Goal: Transaction & Acquisition: Purchase product/service

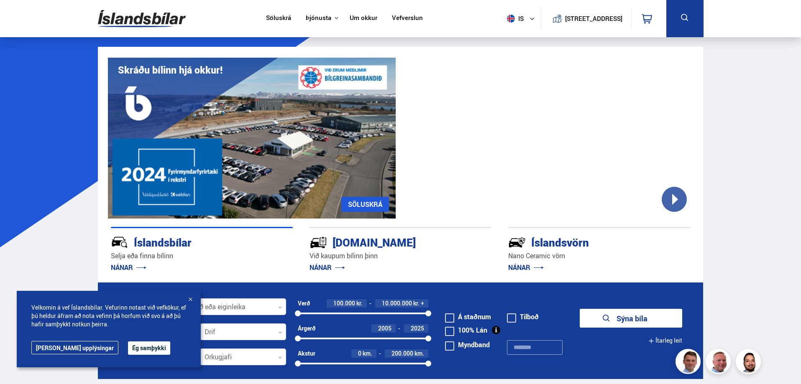
click at [128, 351] on button "Ég samþykki" at bounding box center [149, 348] width 42 height 13
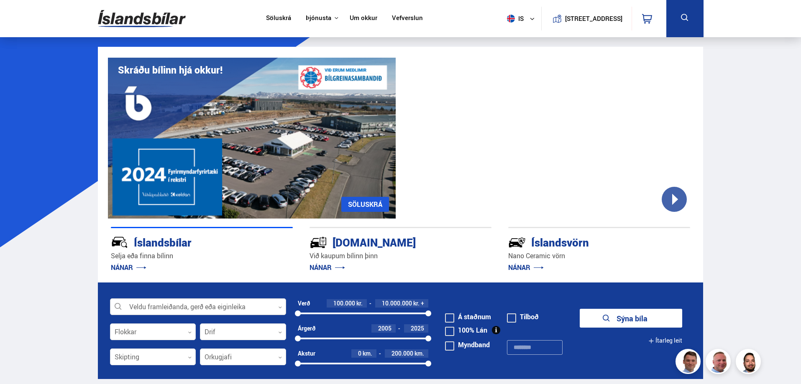
click at [265, 310] on div at bounding box center [198, 307] width 176 height 17
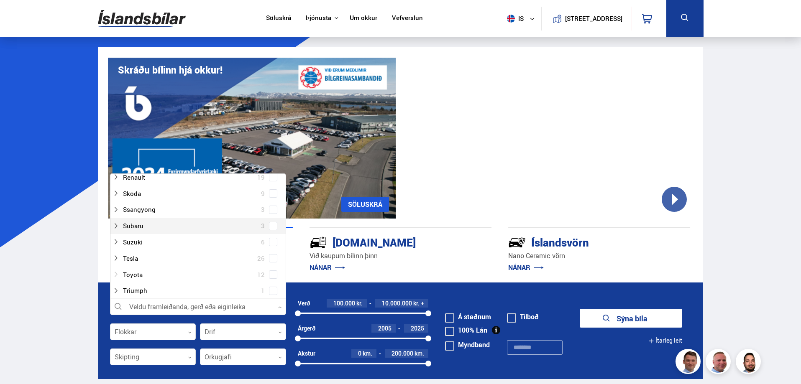
scroll to position [460, 0]
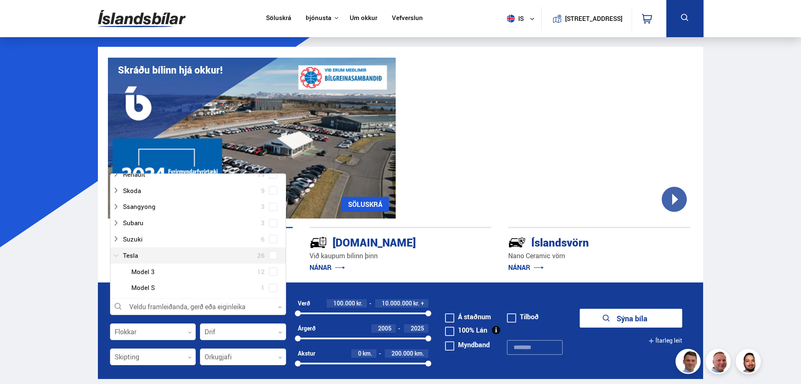
click at [145, 257] on div at bounding box center [190, 256] width 154 height 12
click at [270, 259] on span at bounding box center [273, 255] width 8 height 8
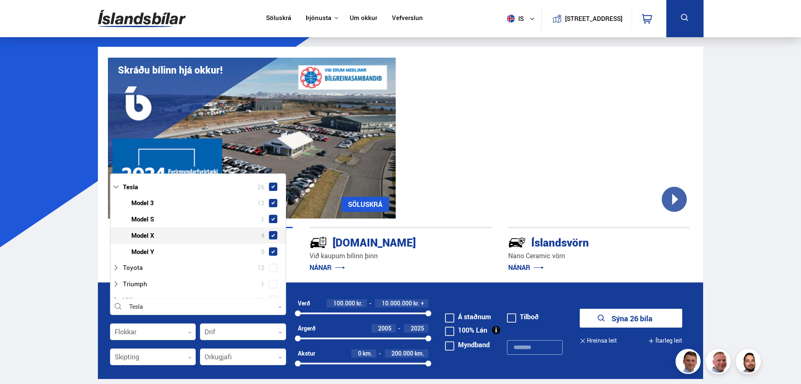
scroll to position [560, 0]
click at [271, 219] on span at bounding box center [272, 220] width 3 height 3
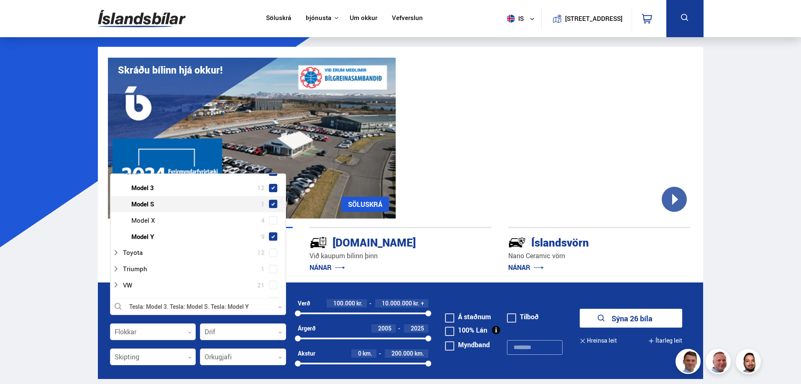
click at [273, 203] on span at bounding box center [273, 204] width 8 height 8
click at [272, 189] on span at bounding box center [272, 188] width 3 height 3
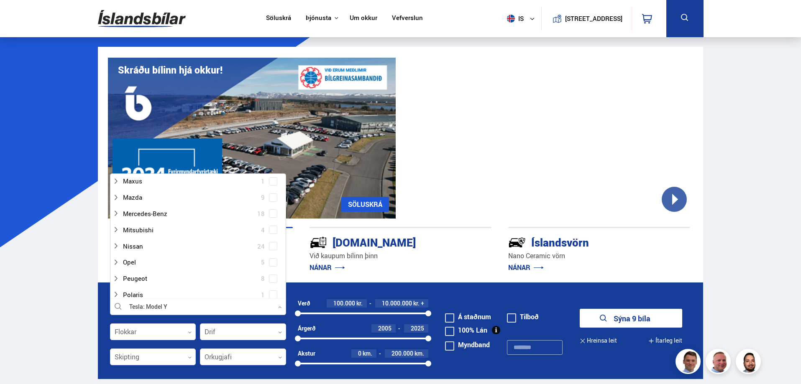
scroll to position [309, 0]
click at [280, 312] on div at bounding box center [198, 307] width 176 height 17
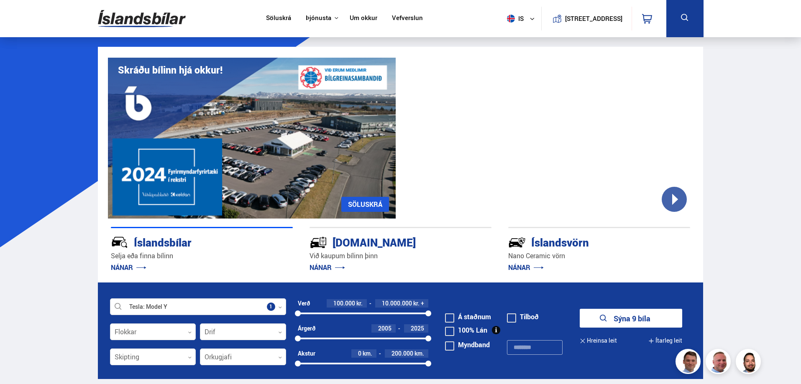
click at [612, 321] on button "Sýna 9 bíla" at bounding box center [631, 318] width 102 height 19
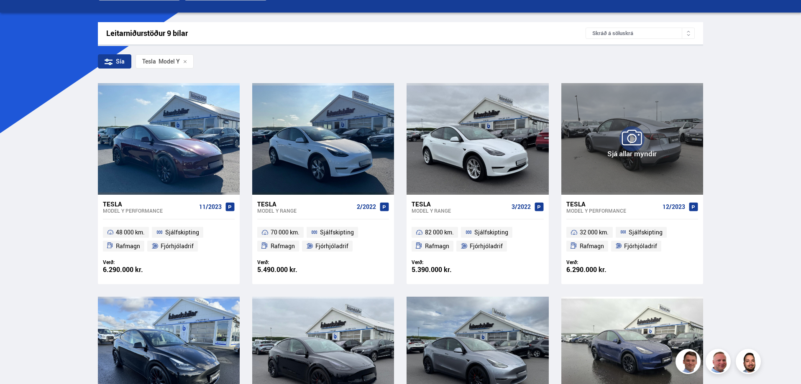
scroll to position [293, 0]
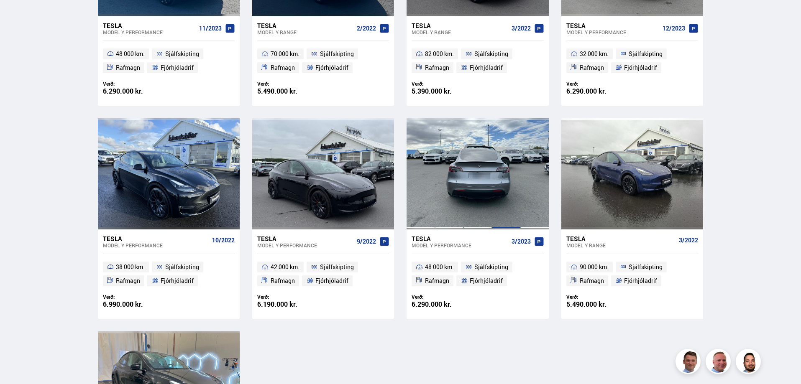
click at [499, 185] on div at bounding box center [506, 173] width 28 height 111
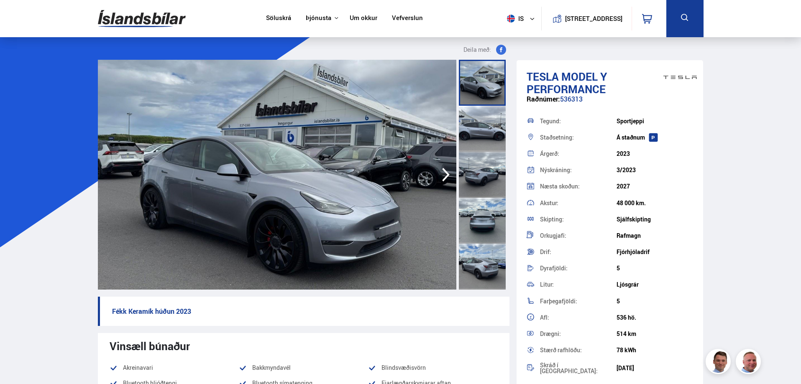
click at [488, 129] on div at bounding box center [482, 129] width 47 height 46
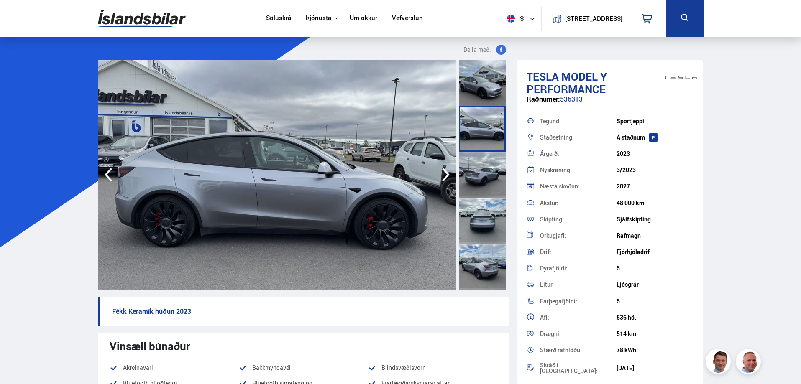
click at [487, 182] on div at bounding box center [482, 175] width 47 height 46
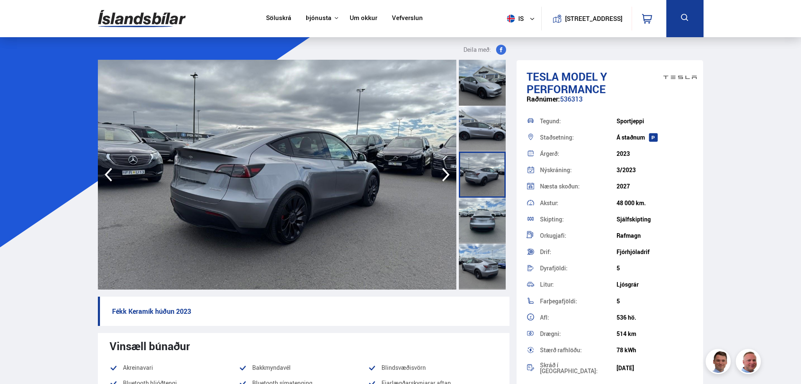
click at [485, 224] on div at bounding box center [482, 221] width 47 height 46
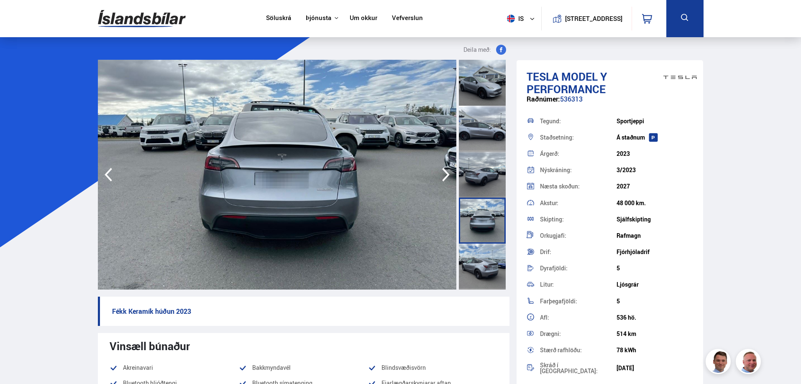
click at [483, 274] on div at bounding box center [482, 267] width 47 height 46
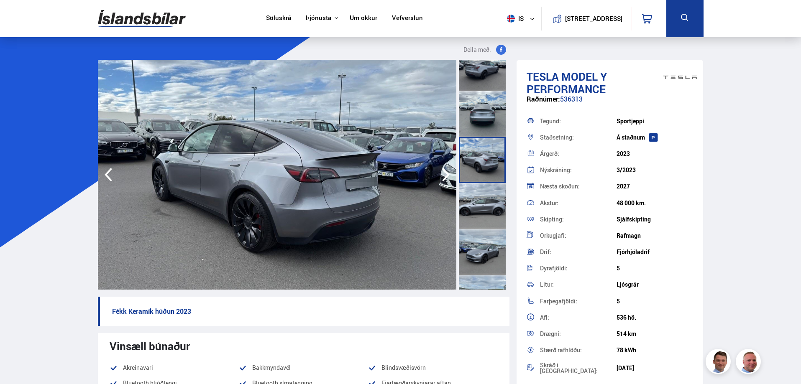
scroll to position [125, 0]
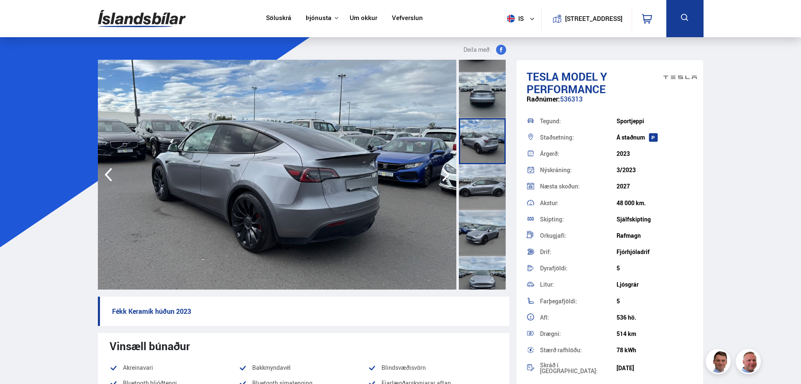
click at [487, 191] on div at bounding box center [482, 187] width 47 height 46
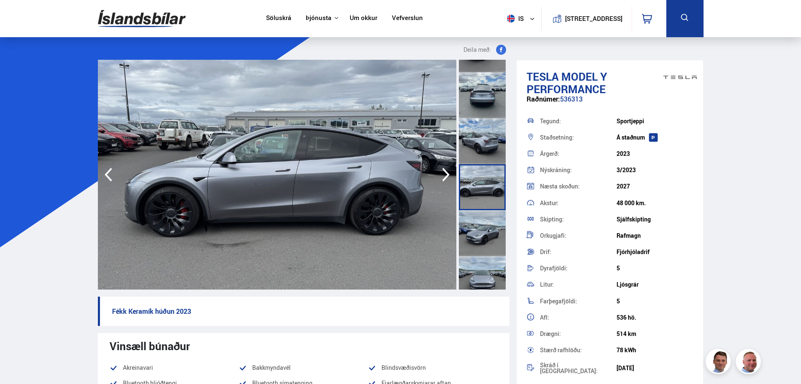
click at [482, 123] on div at bounding box center [482, 141] width 47 height 46
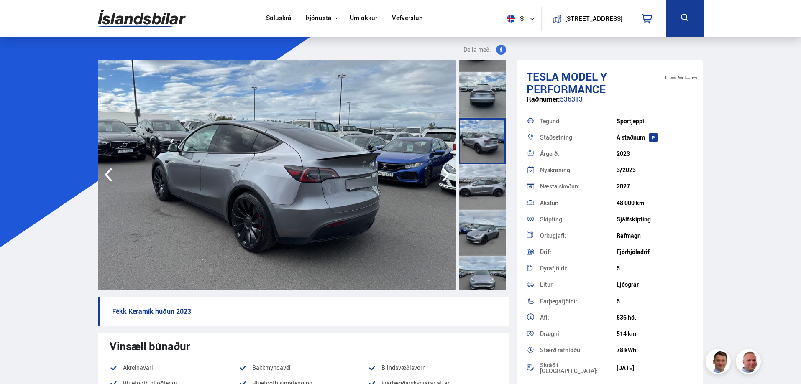
click at [485, 189] on div at bounding box center [482, 187] width 47 height 46
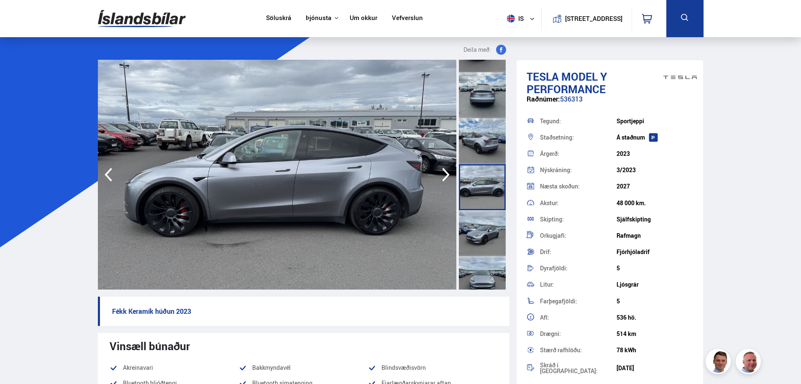
click at [484, 230] on div at bounding box center [482, 233] width 47 height 46
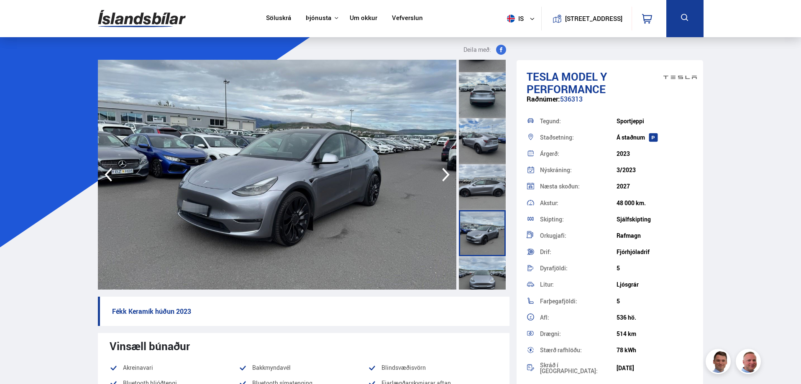
click at [487, 260] on div at bounding box center [482, 279] width 47 height 46
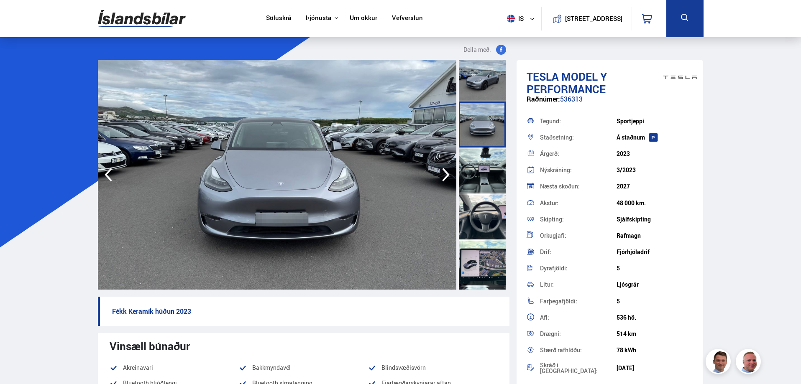
scroll to position [293, 0]
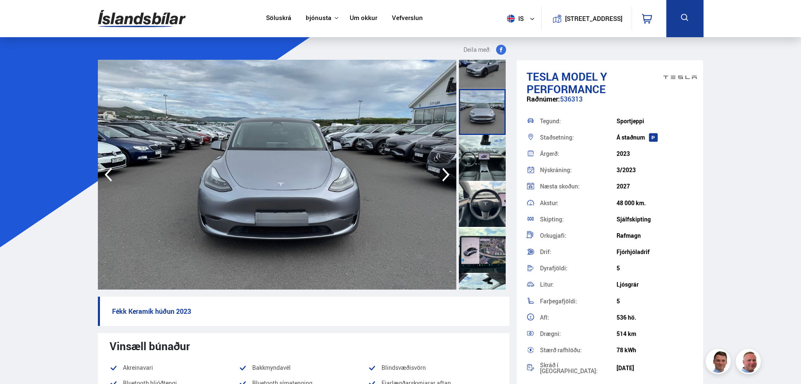
click at [489, 164] on div at bounding box center [482, 158] width 47 height 46
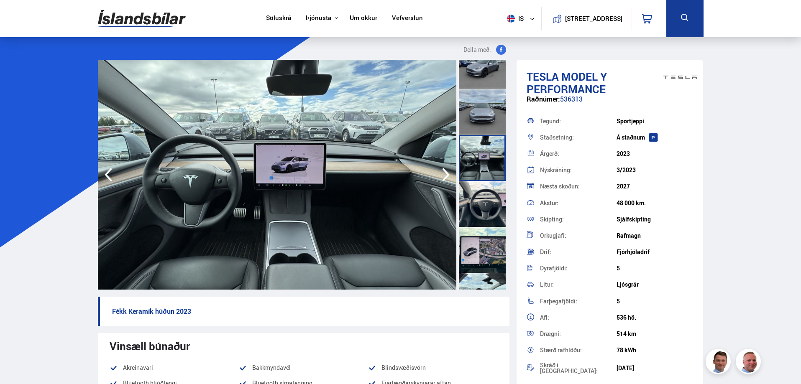
click at [487, 197] on div at bounding box center [482, 204] width 47 height 46
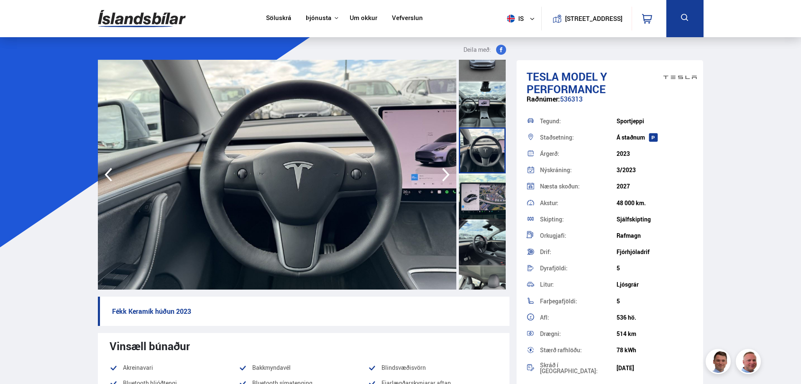
scroll to position [376, 0]
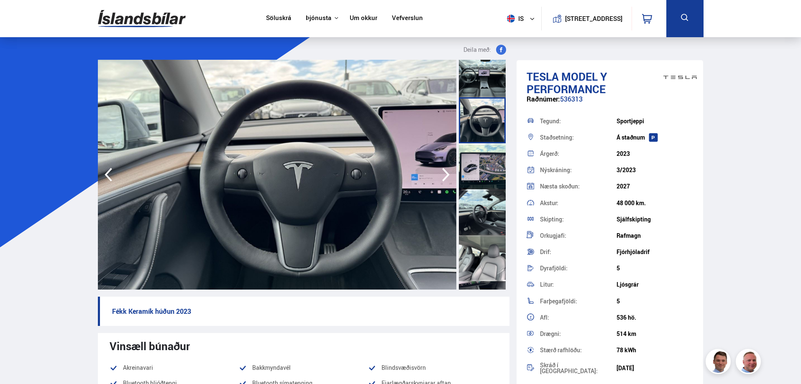
click at [487, 175] on div at bounding box center [482, 166] width 47 height 46
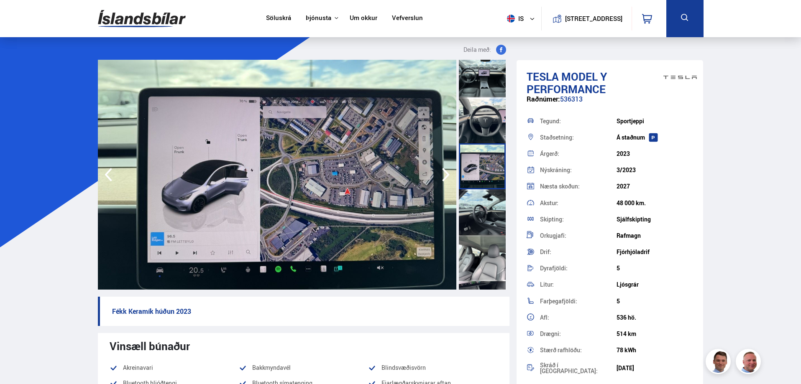
click at [487, 216] on div at bounding box center [482, 212] width 47 height 46
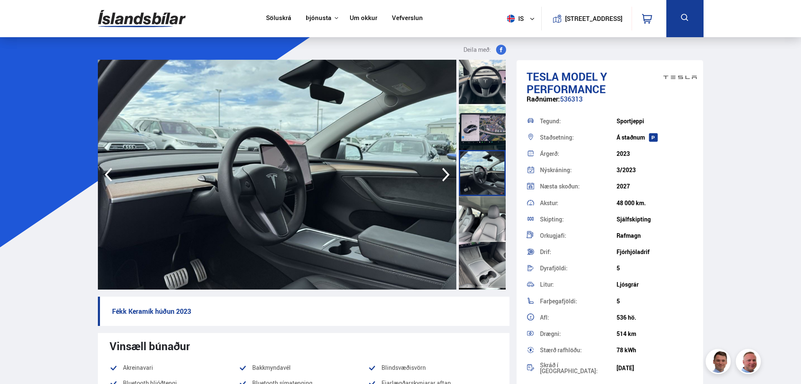
scroll to position [418, 0]
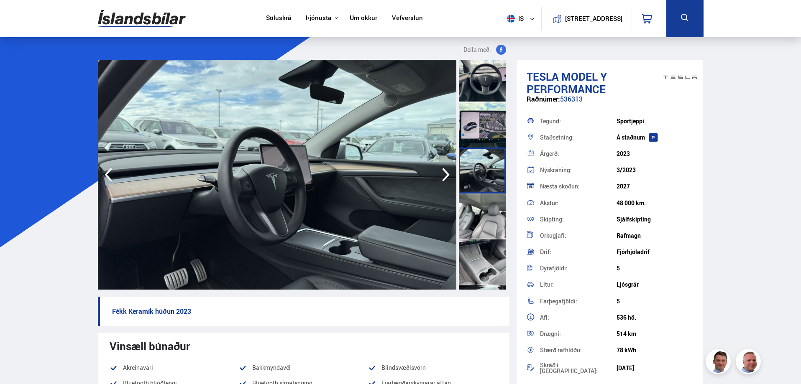
click at [485, 218] on div at bounding box center [482, 217] width 47 height 46
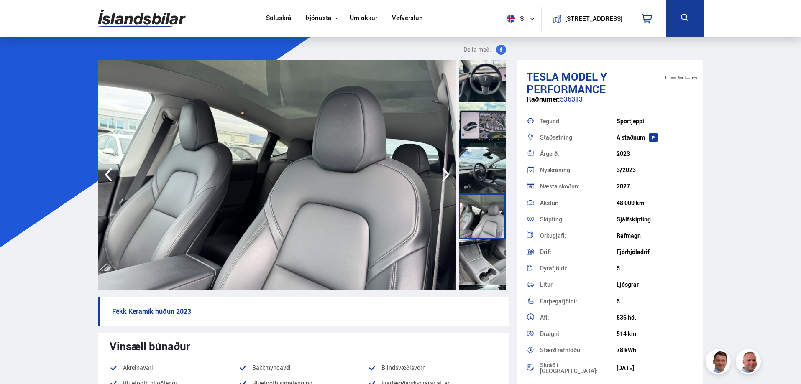
click at [486, 251] on div at bounding box center [482, 263] width 47 height 46
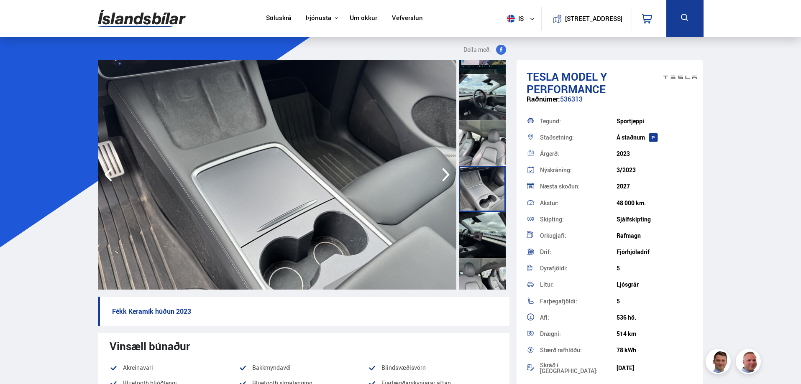
scroll to position [544, 0]
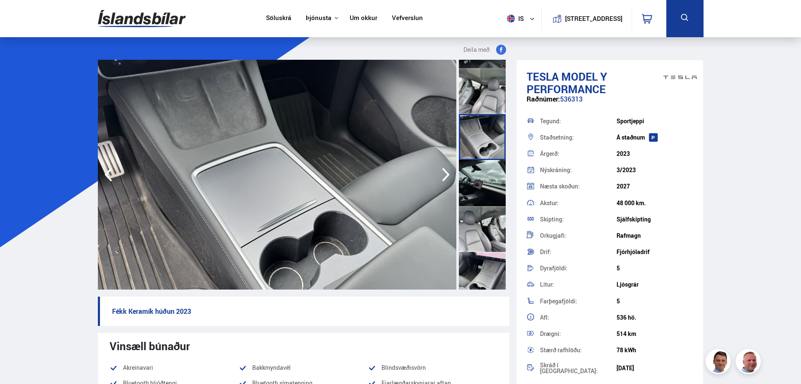
click at [484, 190] on div at bounding box center [482, 183] width 47 height 46
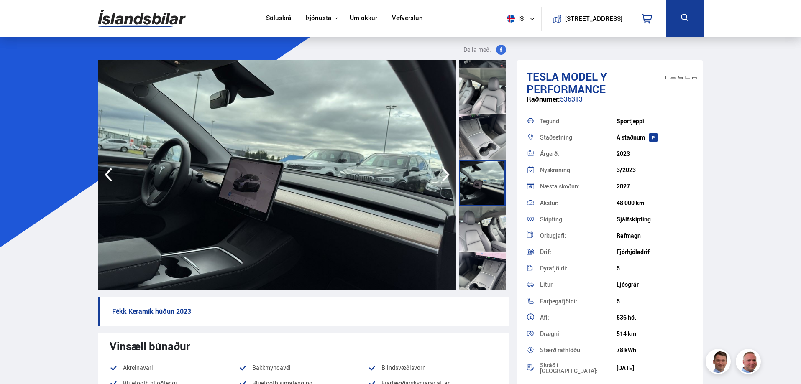
click at [489, 225] on div at bounding box center [482, 229] width 47 height 46
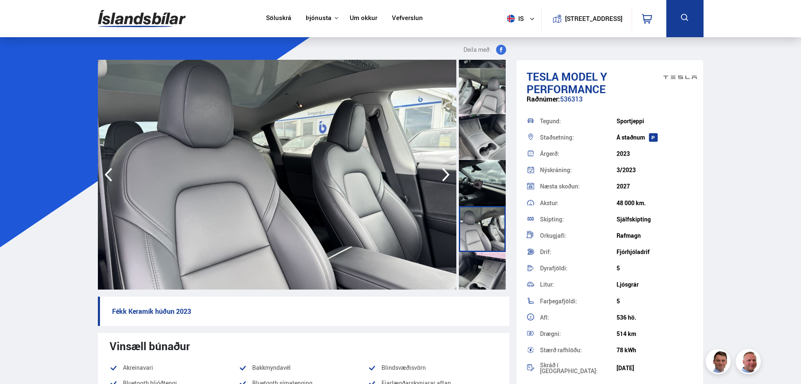
click at [492, 264] on div at bounding box center [482, 275] width 47 height 46
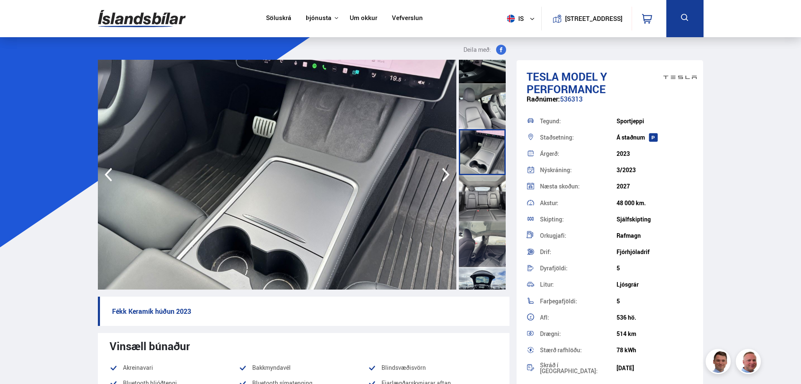
scroll to position [669, 0]
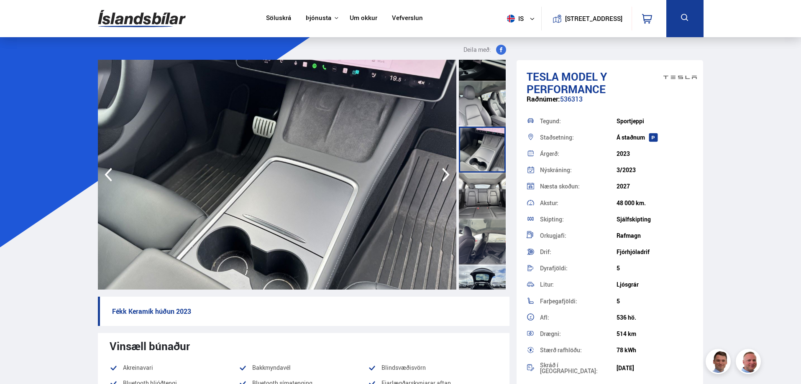
click at [488, 188] on div at bounding box center [482, 196] width 47 height 46
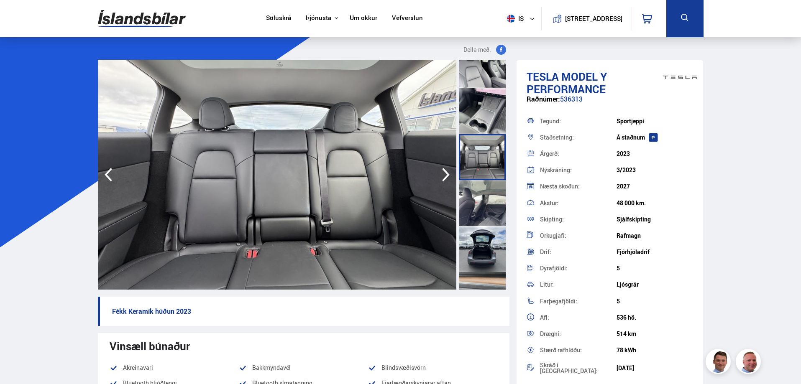
scroll to position [711, 0]
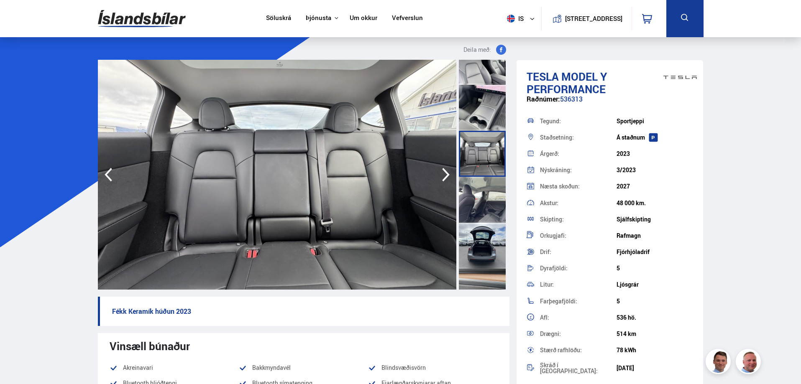
click at [484, 198] on div at bounding box center [482, 200] width 47 height 46
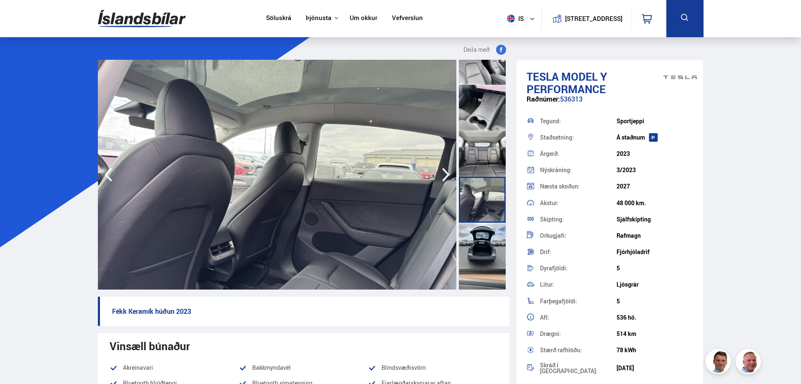
click at [484, 241] on div at bounding box center [482, 246] width 47 height 46
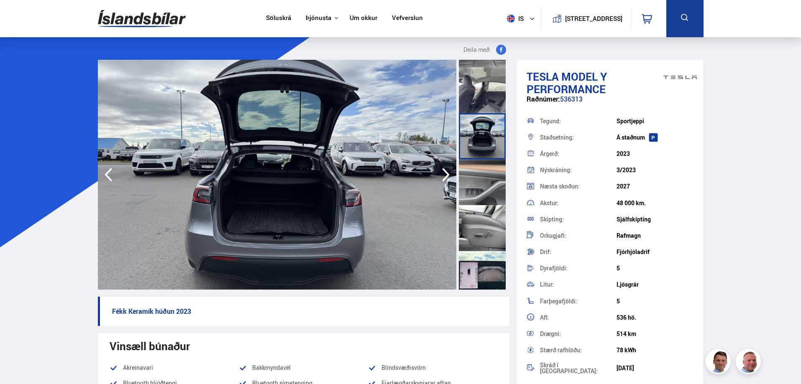
scroll to position [837, 0]
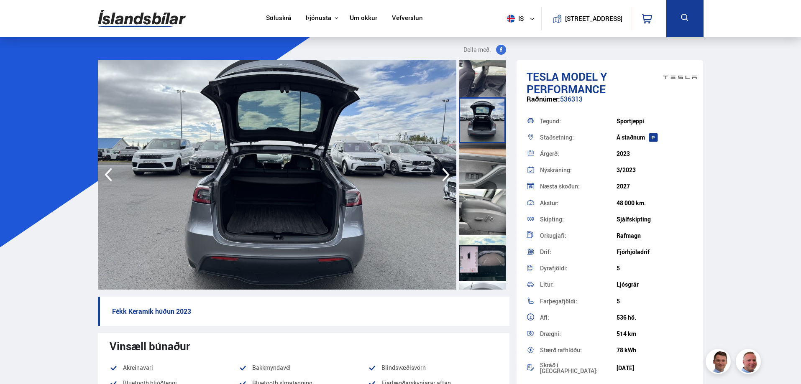
click at [480, 167] on div at bounding box center [482, 166] width 47 height 46
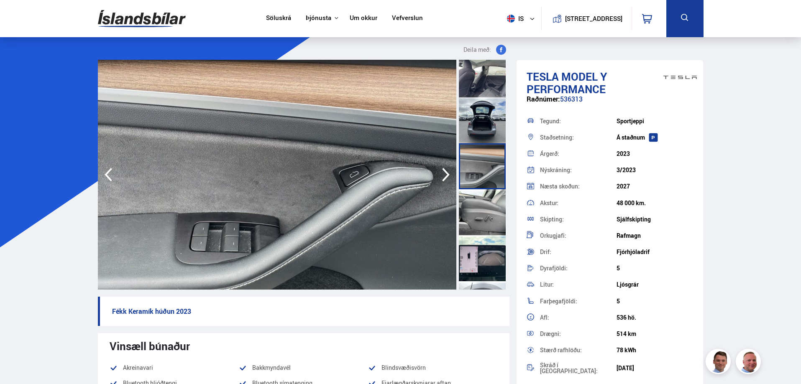
click at [485, 213] on div at bounding box center [482, 212] width 47 height 46
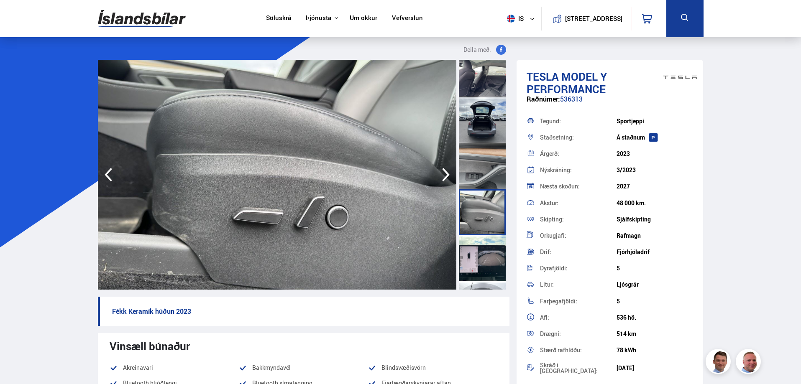
click at [485, 254] on div at bounding box center [482, 258] width 47 height 46
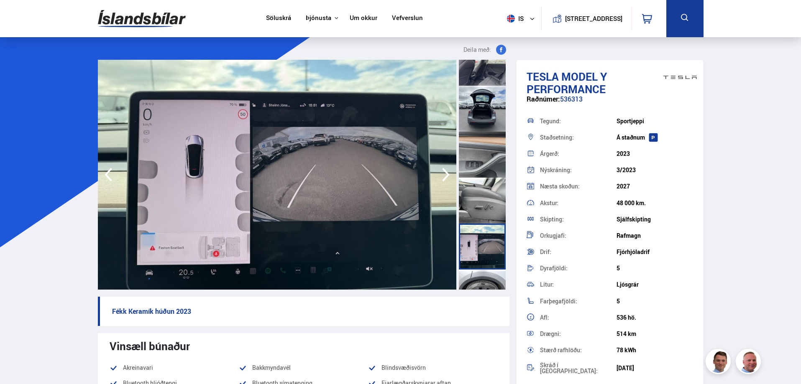
scroll to position [874, 0]
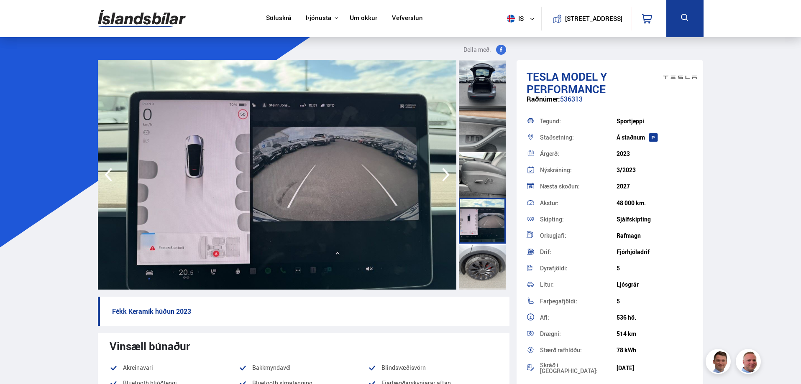
click at [488, 263] on div at bounding box center [482, 267] width 47 height 46
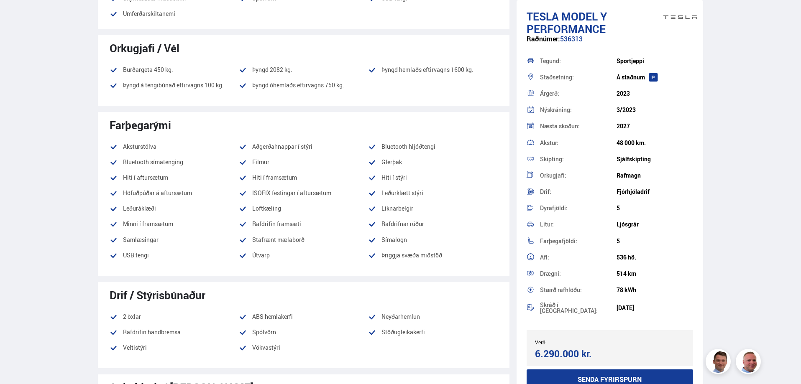
scroll to position [586, 0]
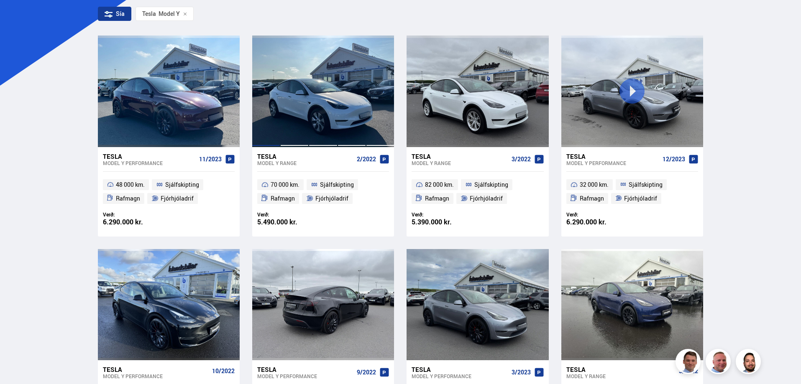
scroll to position [132, 0]
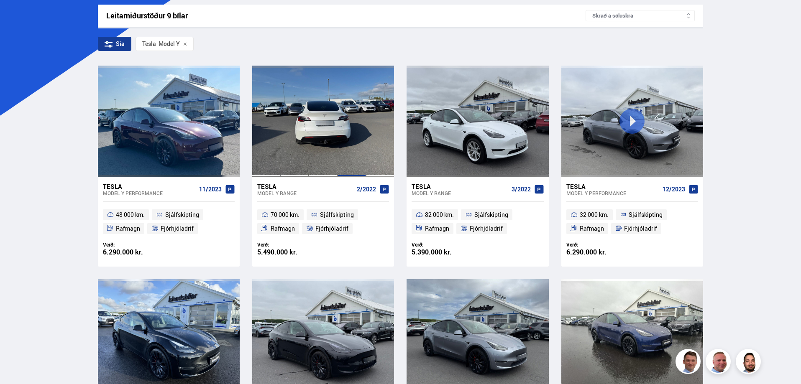
click at [344, 115] on div at bounding box center [352, 121] width 28 height 111
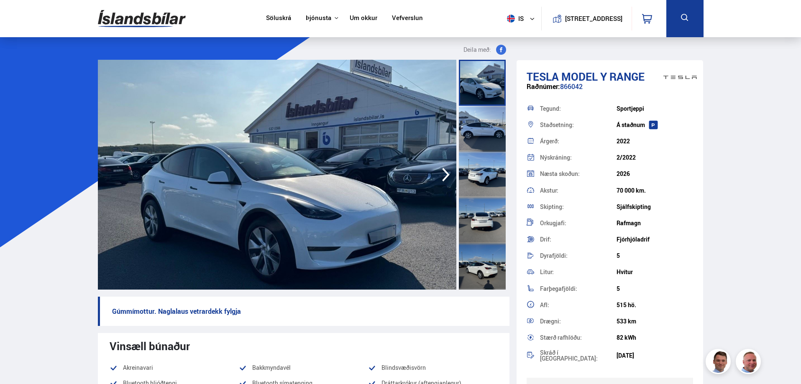
click at [479, 118] on div at bounding box center [482, 129] width 47 height 46
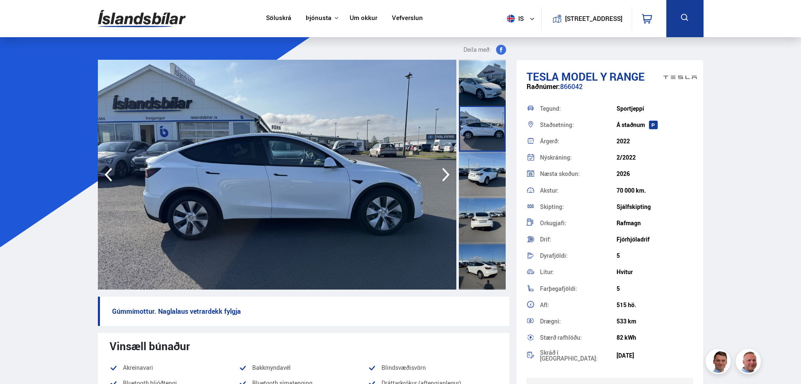
click at [482, 174] on div at bounding box center [482, 175] width 47 height 46
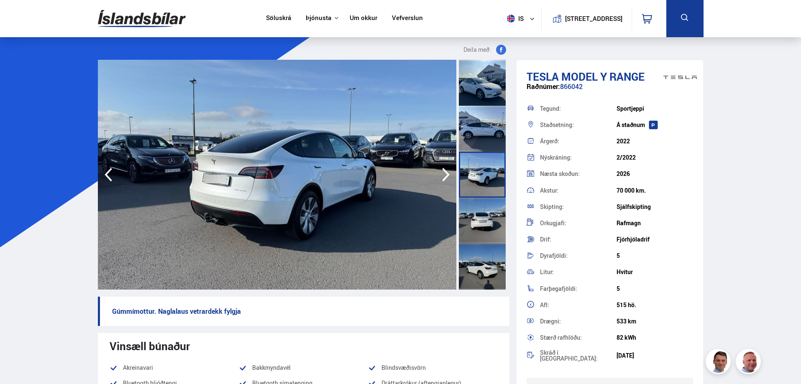
click at [476, 222] on div at bounding box center [482, 221] width 47 height 46
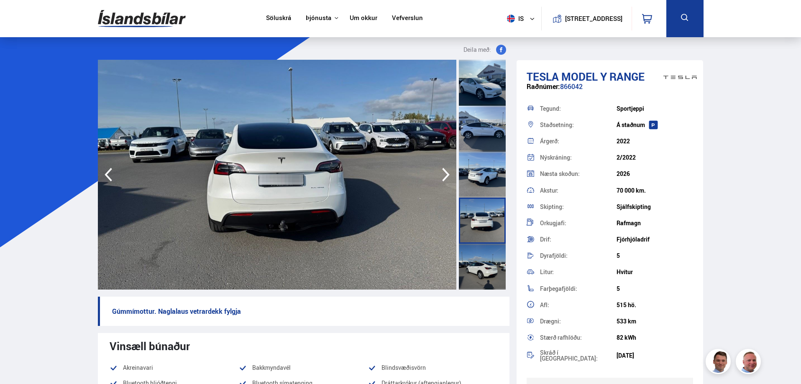
click at [490, 264] on div at bounding box center [482, 267] width 47 height 46
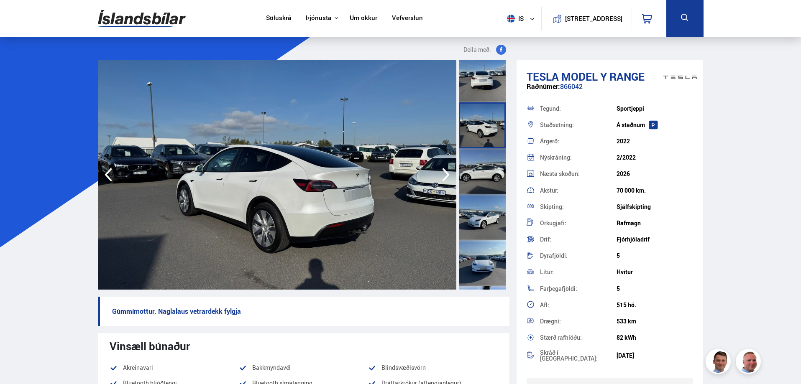
scroll to position [167, 0]
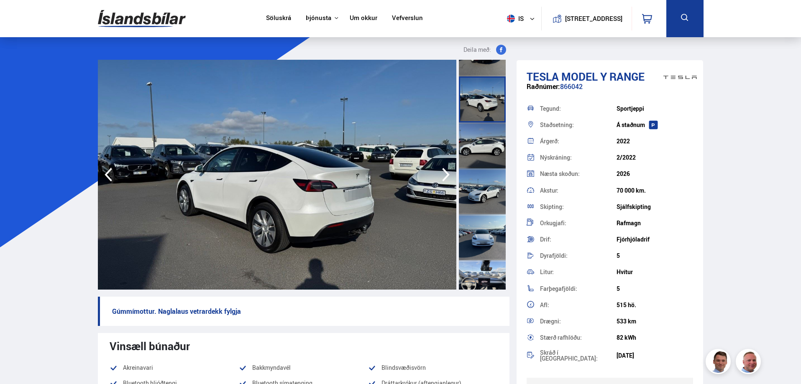
click at [478, 141] on div at bounding box center [482, 146] width 47 height 46
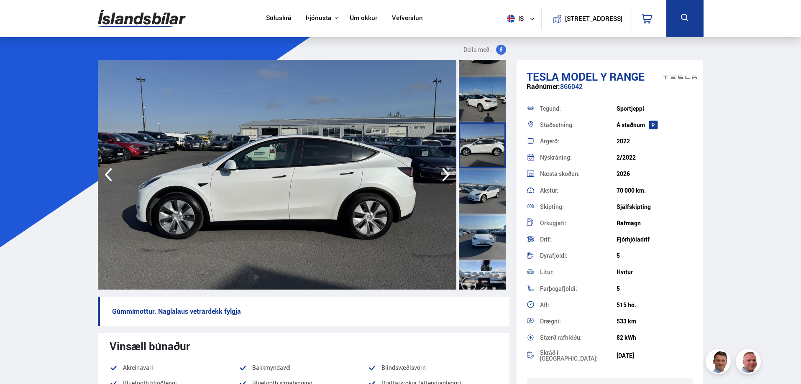
click at [484, 186] on div at bounding box center [482, 192] width 47 height 46
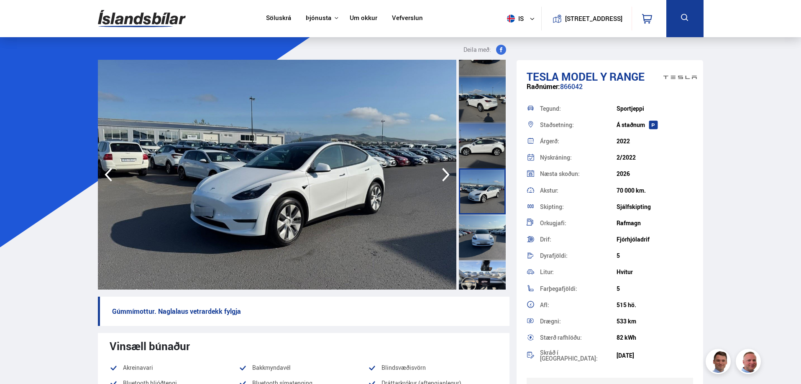
click at [490, 230] on div at bounding box center [482, 238] width 47 height 46
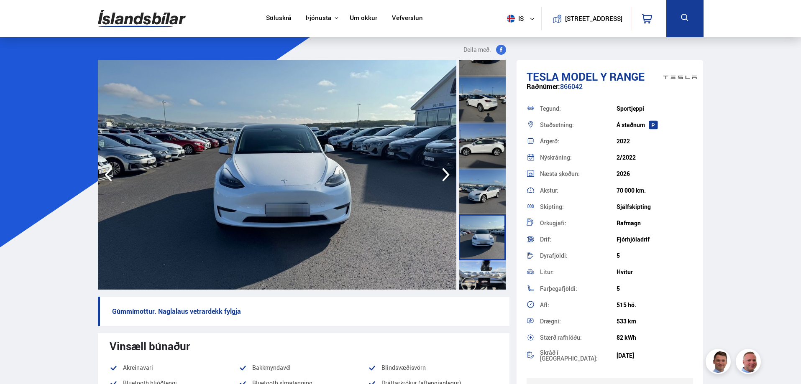
click at [481, 272] on div at bounding box center [482, 284] width 47 height 46
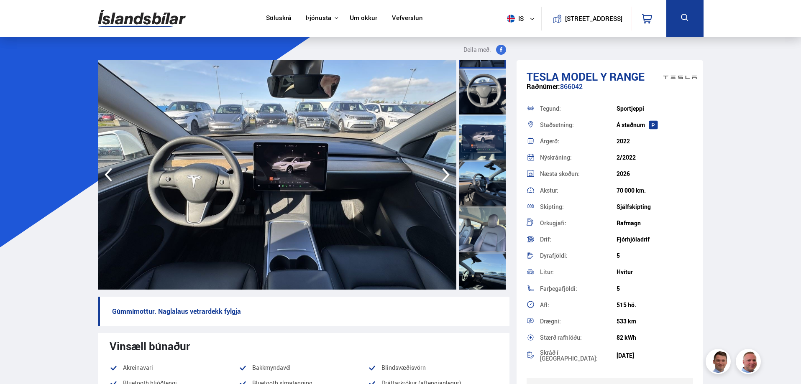
scroll to position [418, 0]
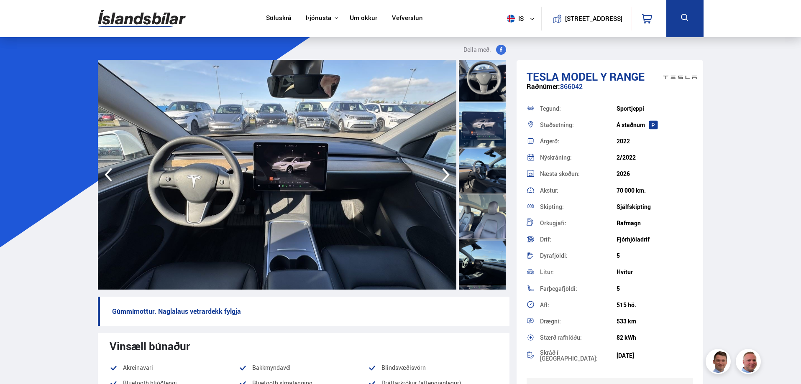
click at [487, 181] on div at bounding box center [482, 171] width 47 height 46
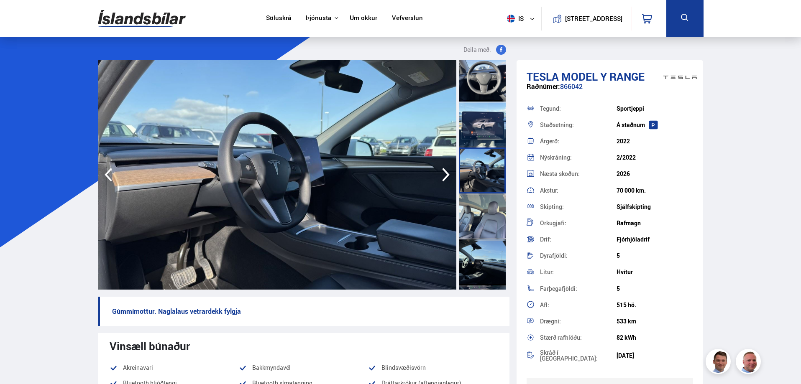
click at [485, 223] on div at bounding box center [482, 217] width 47 height 46
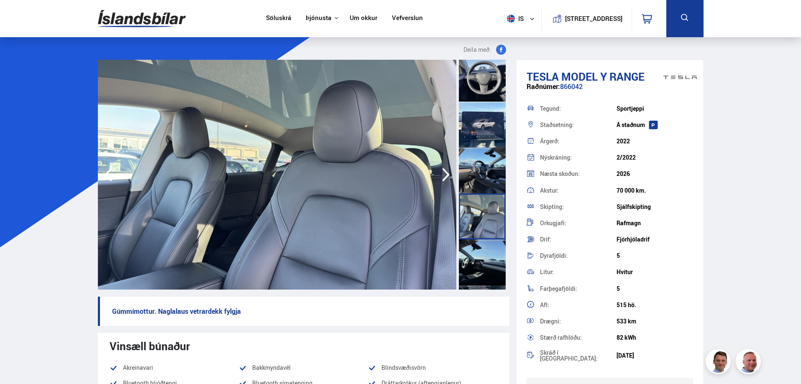
click at [489, 254] on div at bounding box center [482, 263] width 47 height 46
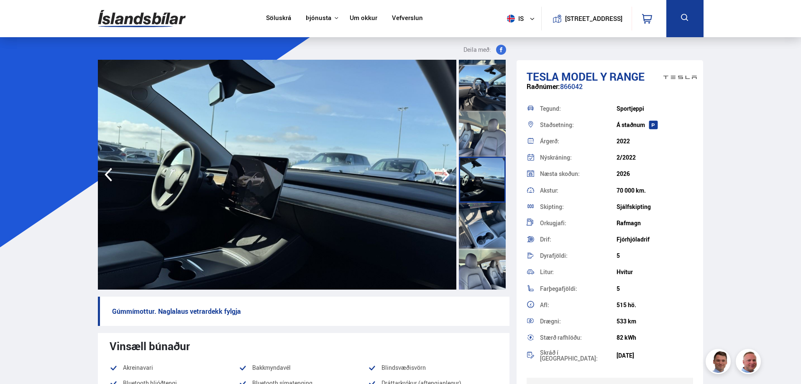
scroll to position [502, 0]
click at [486, 219] on div at bounding box center [482, 225] width 47 height 46
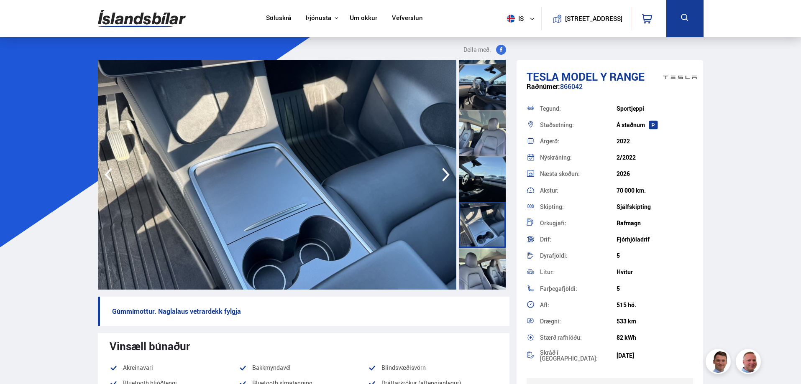
click at [485, 273] on div at bounding box center [482, 271] width 47 height 46
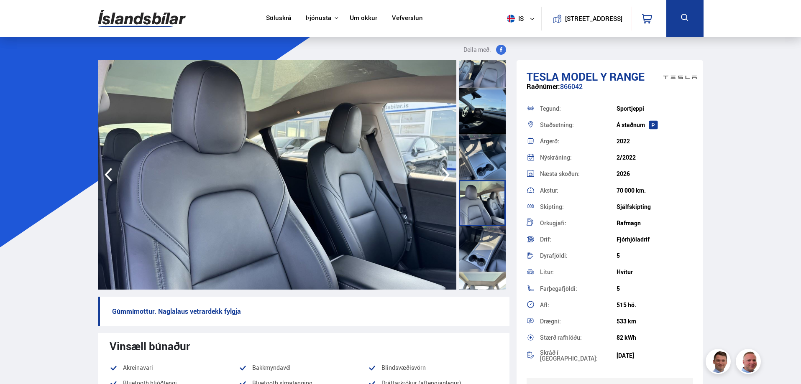
scroll to position [627, 0]
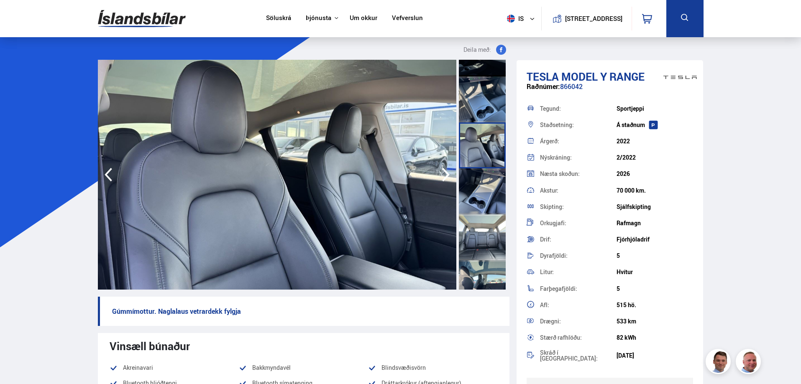
click at [486, 196] on div at bounding box center [482, 192] width 47 height 46
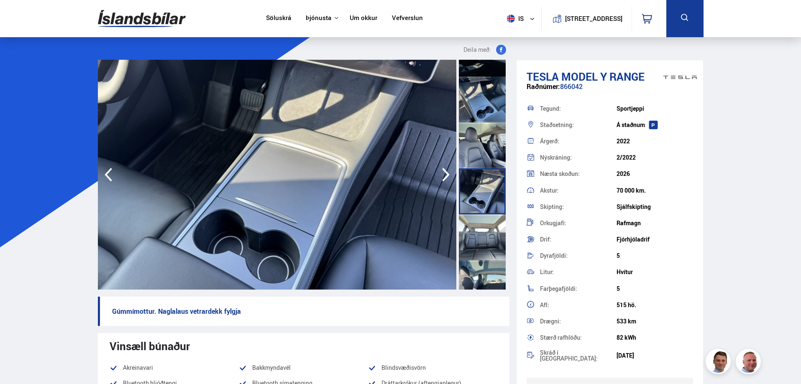
click at [481, 237] on div at bounding box center [482, 238] width 47 height 46
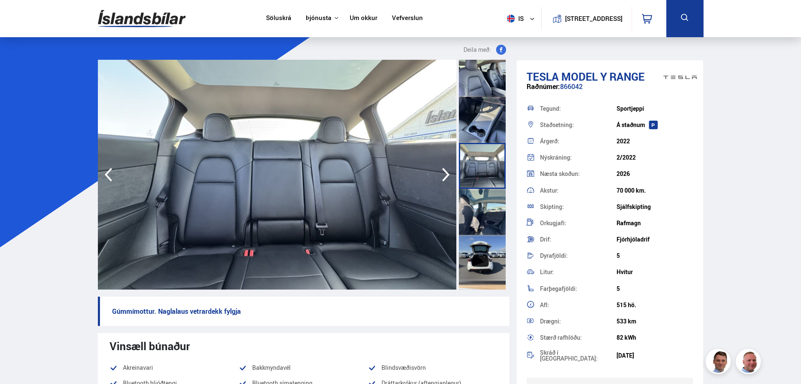
scroll to position [711, 0]
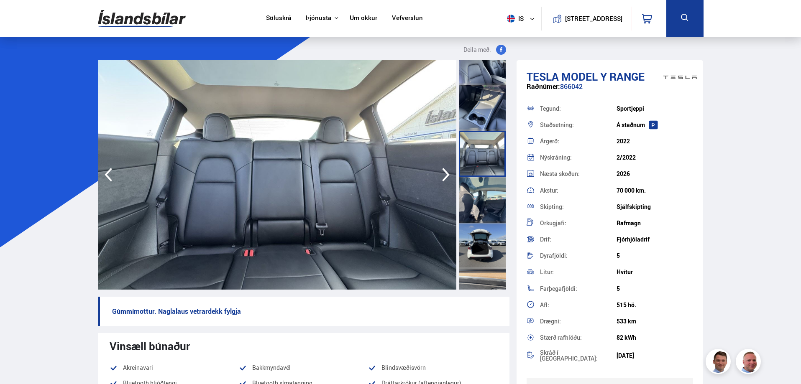
click at [487, 248] on div at bounding box center [482, 246] width 47 height 46
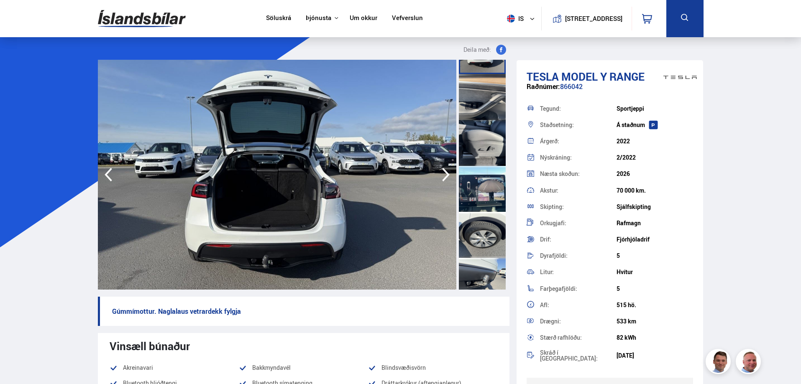
scroll to position [920, 0]
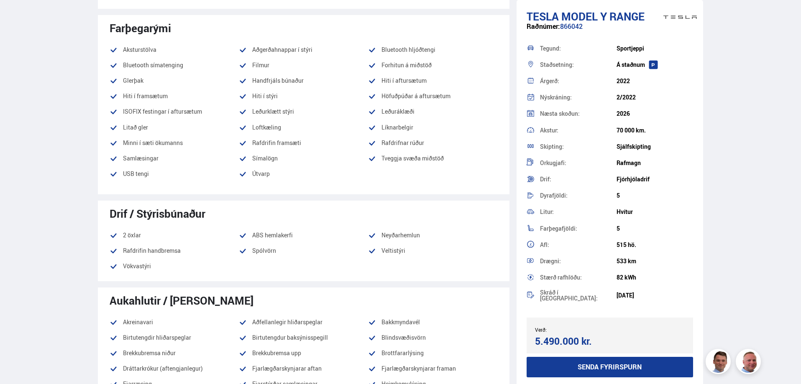
scroll to position [222, 0]
